Goal: Transaction & Acquisition: Obtain resource

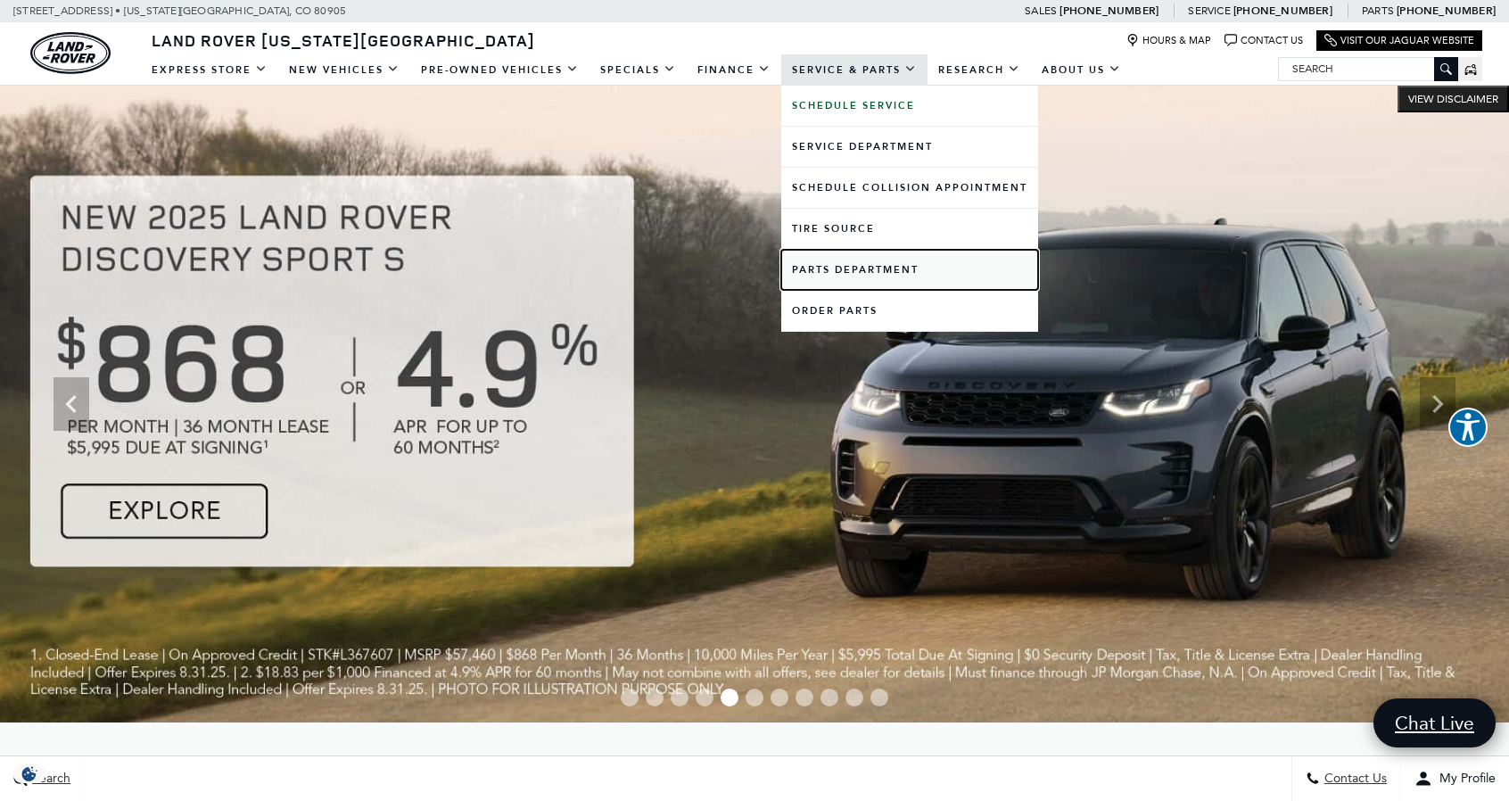
click at [840, 270] on link "Parts Department" at bounding box center [909, 270] width 257 height 40
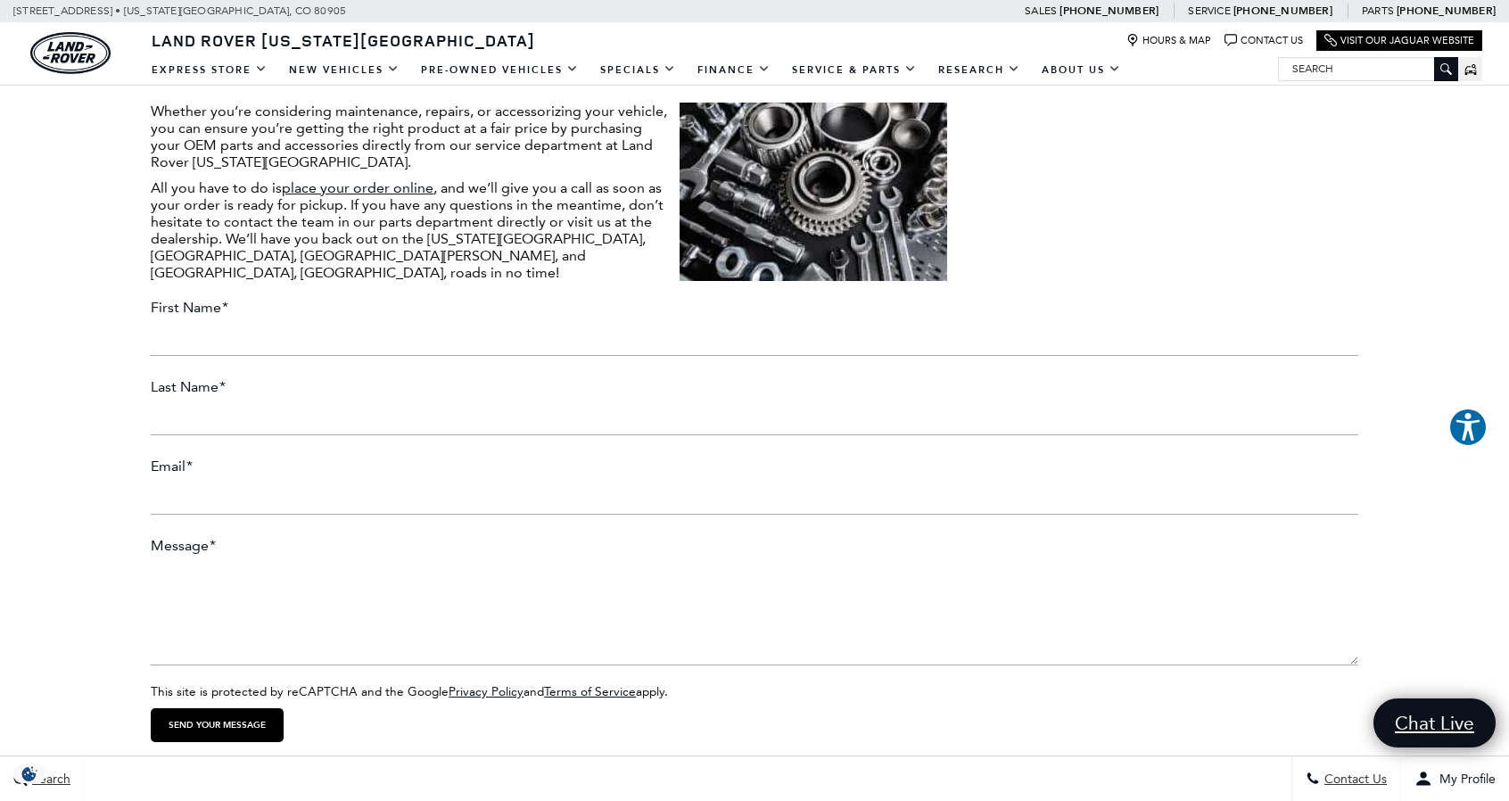
scroll to position [1427, 0]
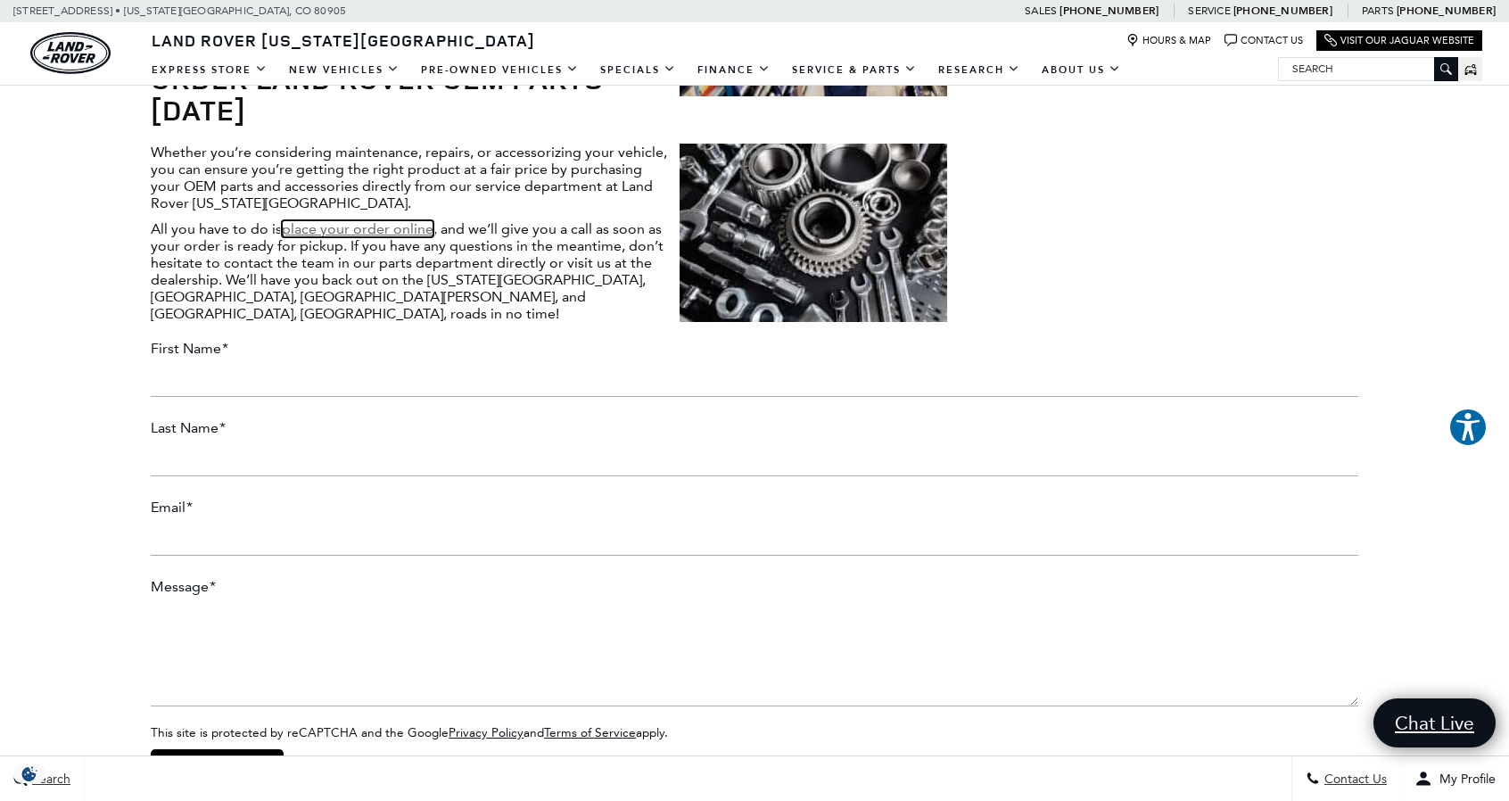
click at [369, 220] on link "place your order online" at bounding box center [358, 228] width 152 height 17
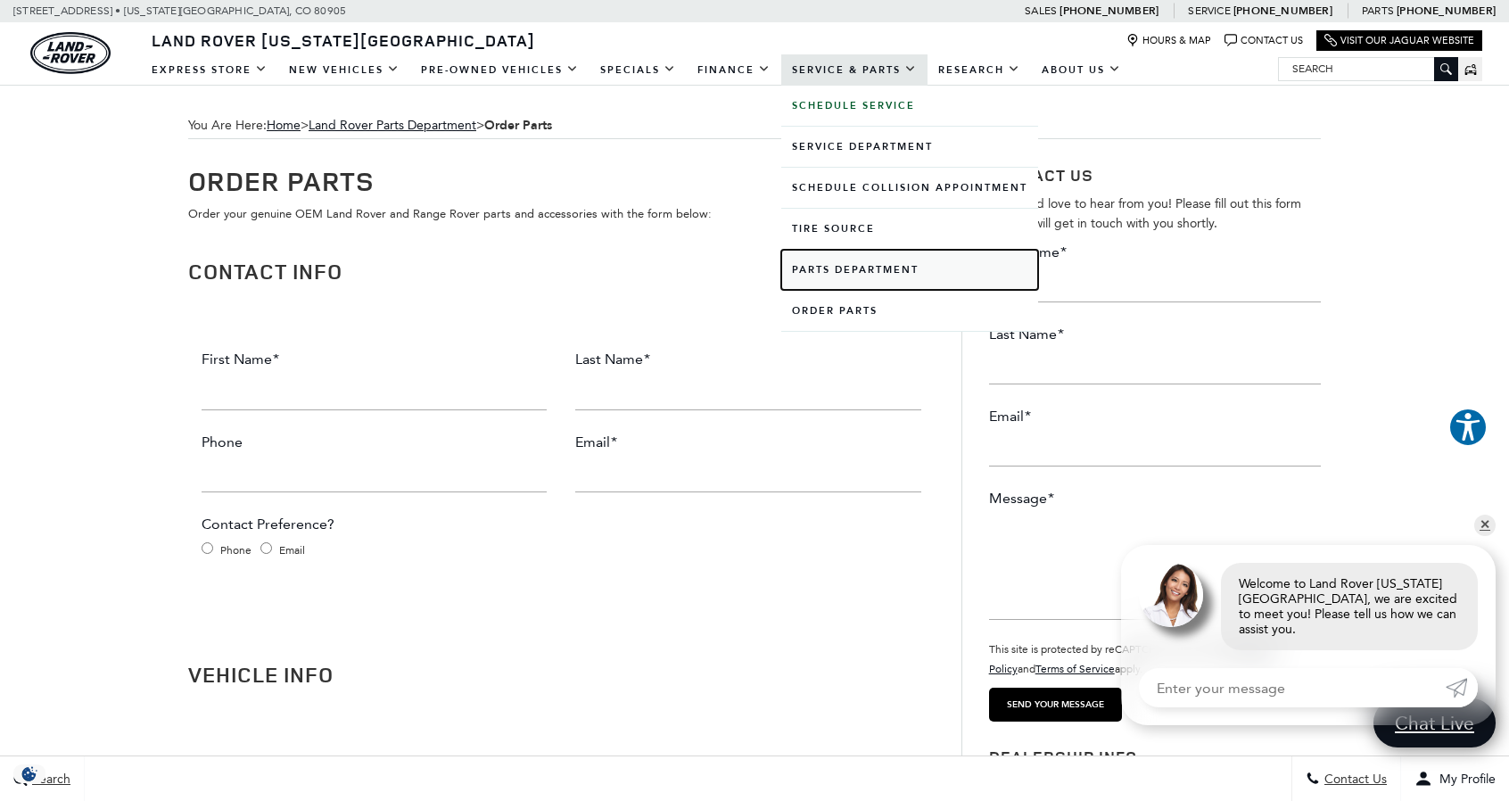
click at [851, 270] on link "Parts Department" at bounding box center [909, 270] width 257 height 40
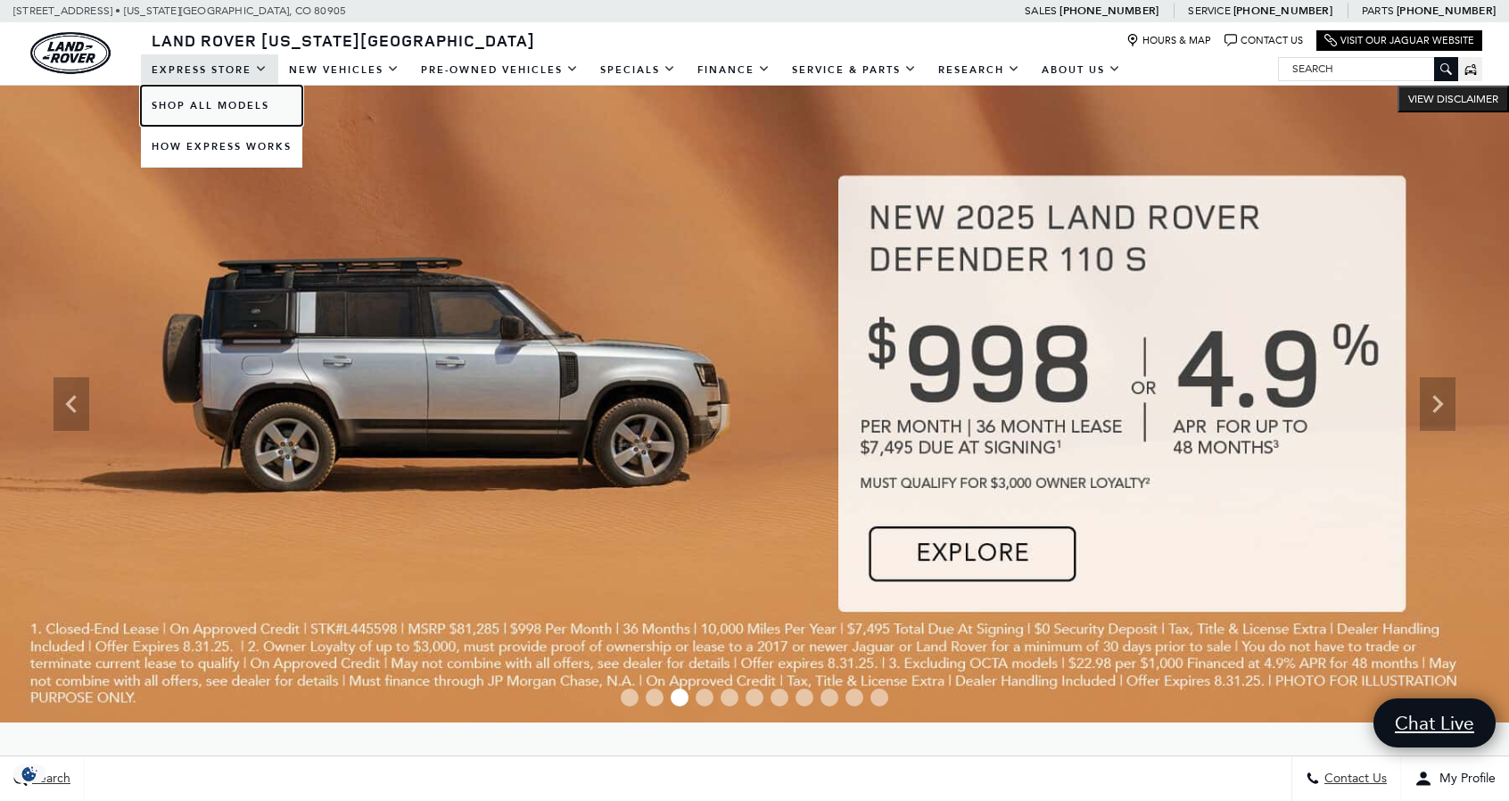
click at [211, 109] on link "Shop All Models" at bounding box center [221, 106] width 161 height 40
